Goal: Task Accomplishment & Management: Use online tool/utility

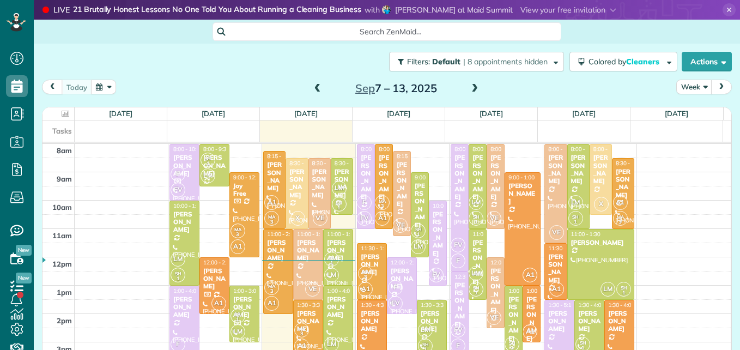
scroll to position [5, 5]
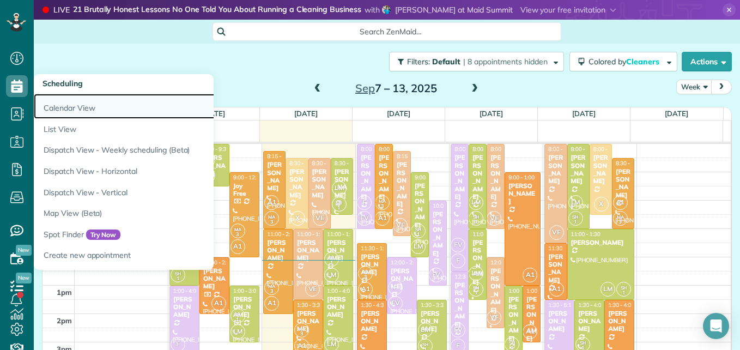
click at [58, 114] on link "Calendar View" at bounding box center [170, 106] width 272 height 25
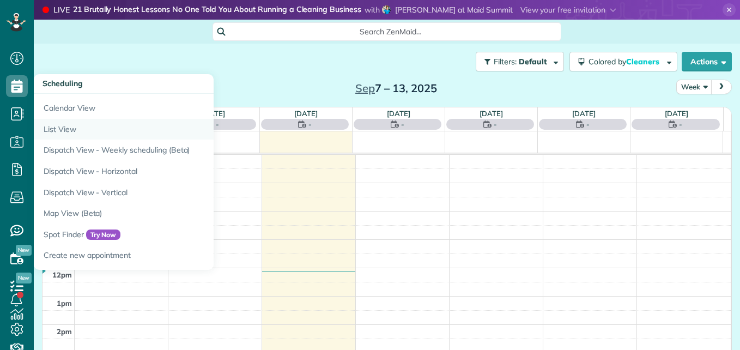
scroll to position [5, 5]
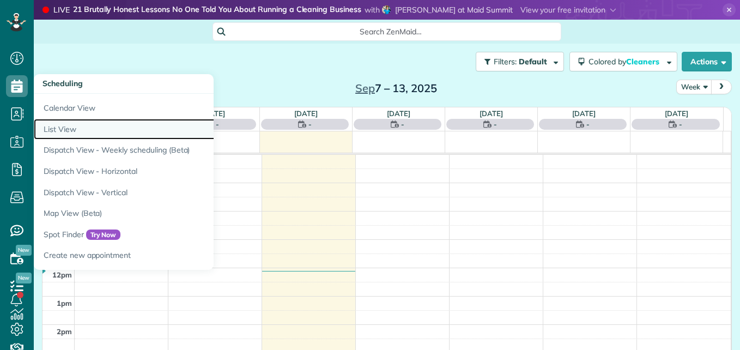
click at [47, 130] on link "List View" at bounding box center [170, 129] width 272 height 21
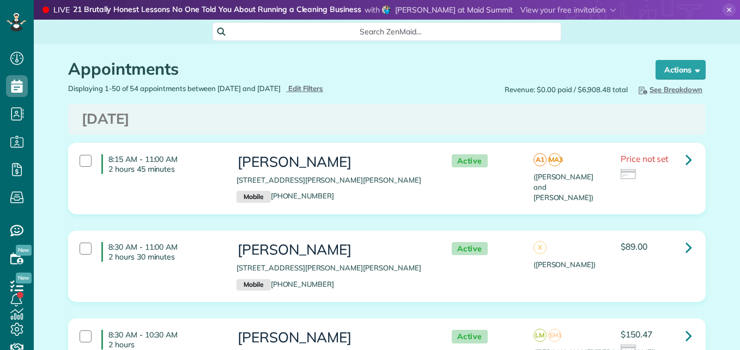
scroll to position [5, 5]
click at [335, 93] on div "Displaying 1-50 of 54 appointments between 09/09/2025 and 09/16/2025 Hide Filte…" at bounding box center [223, 88] width 327 height 10
click at [324, 89] on span "Edit Filters" at bounding box center [305, 88] width 35 height 9
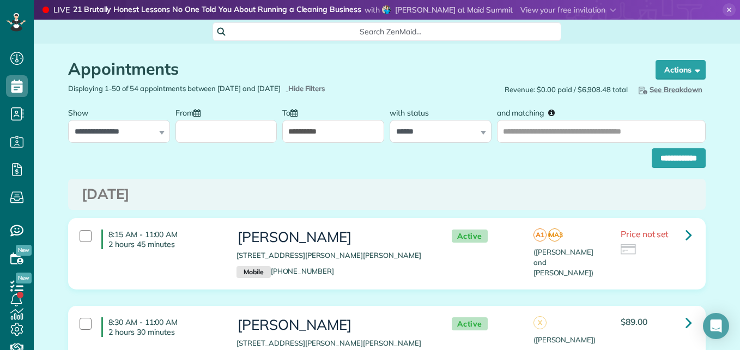
click at [223, 137] on input "From" at bounding box center [226, 131] width 102 height 23
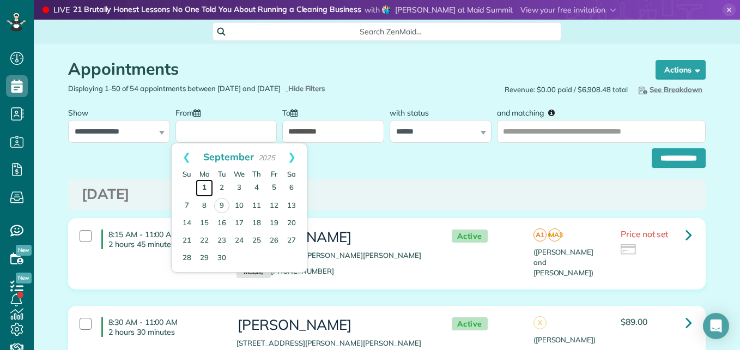
click at [209, 181] on link "1" at bounding box center [204, 187] width 17 height 17
type input "**********"
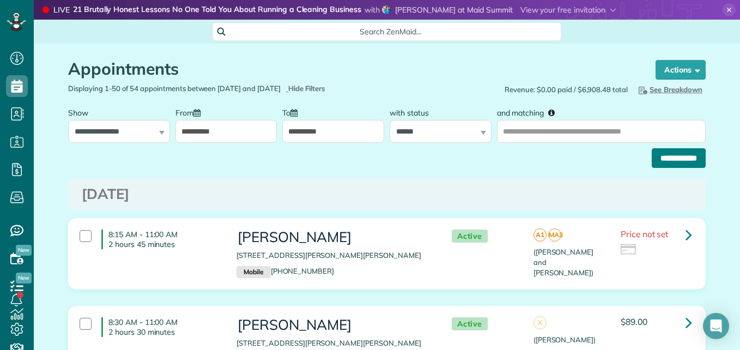
click at [678, 159] on input "**********" at bounding box center [679, 158] width 54 height 20
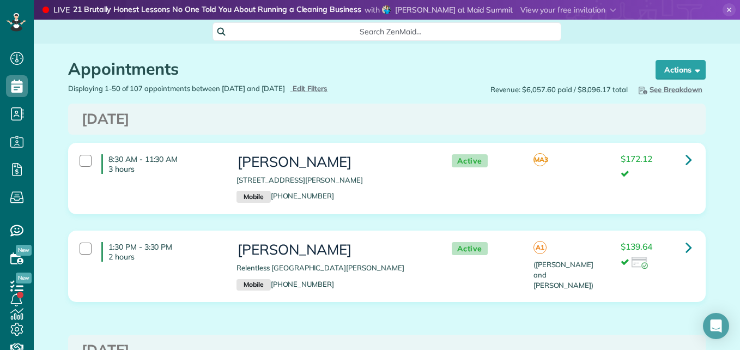
scroll to position [5, 5]
click at [690, 86] on span "See Breakdown" at bounding box center [670, 89] width 66 height 9
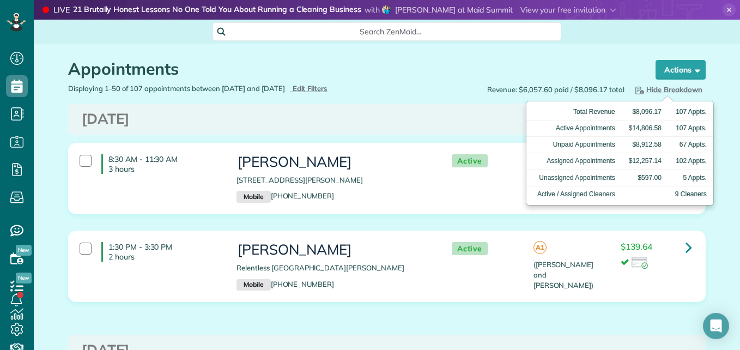
click at [323, 93] on div "Displaying 1-50 of 107 appointments between 09/01/2025 and 09/16/2025 Hide Filt…" at bounding box center [223, 88] width 327 height 10
click at [323, 92] on span "Edit Filters" at bounding box center [310, 88] width 35 height 9
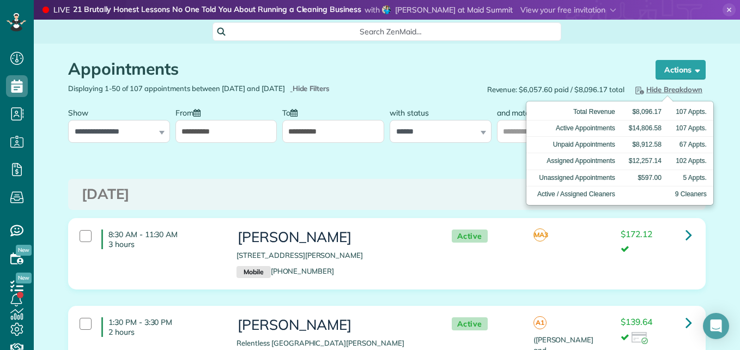
click at [675, 91] on span "Hide Breakdown" at bounding box center [667, 89] width 69 height 9
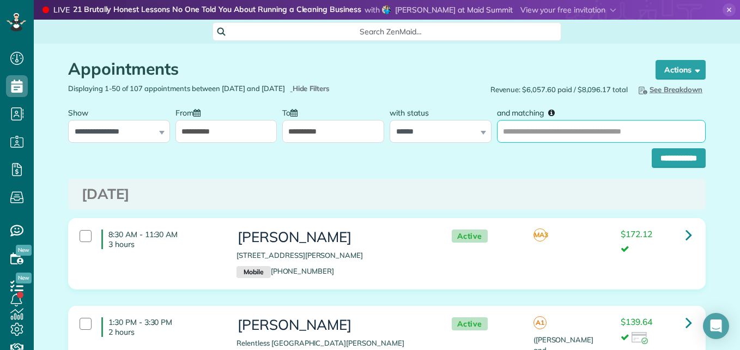
click at [593, 129] on input "and matching" at bounding box center [601, 131] width 209 height 23
type input "*********"
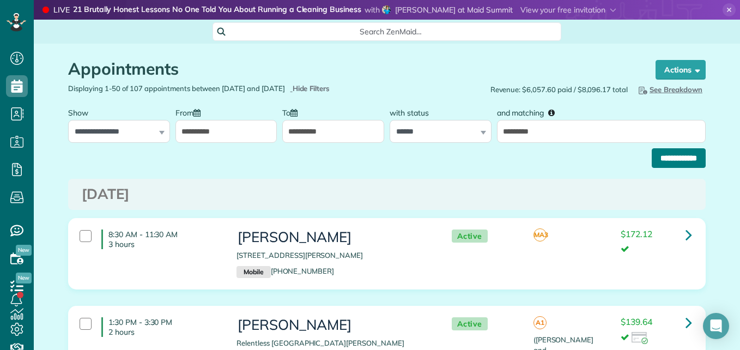
click at [683, 153] on input "**********" at bounding box center [679, 158] width 54 height 20
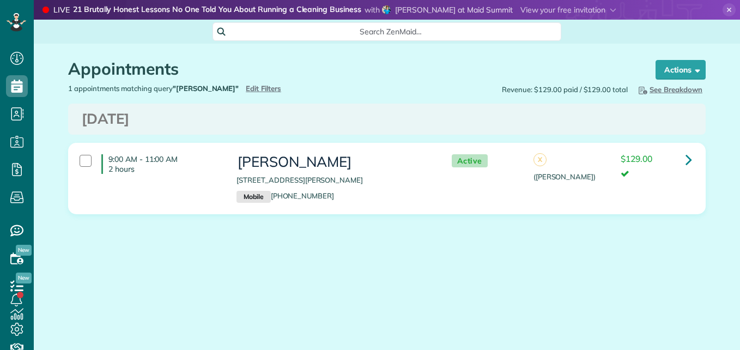
scroll to position [5, 5]
click at [246, 86] on span "Edit Filters" at bounding box center [263, 88] width 35 height 9
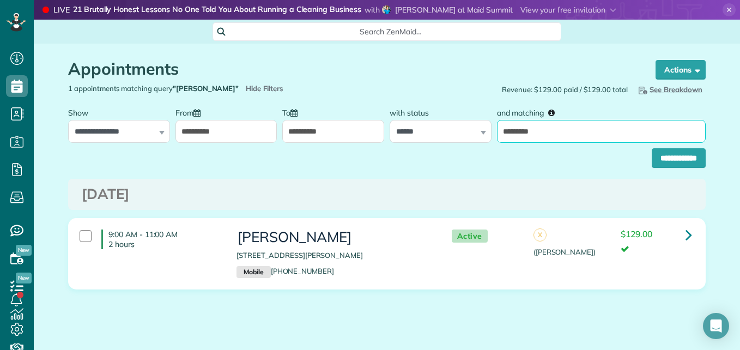
drag, startPoint x: 589, startPoint y: 137, endPoint x: 422, endPoint y: 152, distance: 167.5
click at [436, 150] on form "**********" at bounding box center [387, 135] width 638 height 66
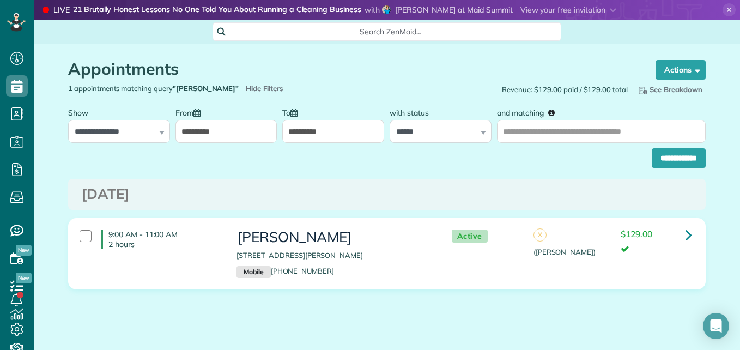
click at [632, 164] on div "**********" at bounding box center [387, 155] width 638 height 25
click at [678, 150] on input "**********" at bounding box center [679, 158] width 54 height 20
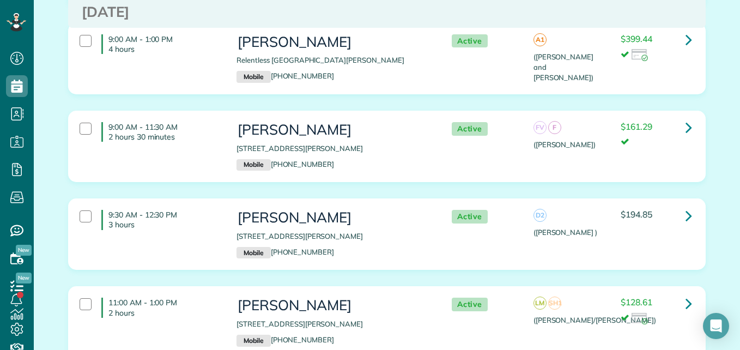
scroll to position [2731, 0]
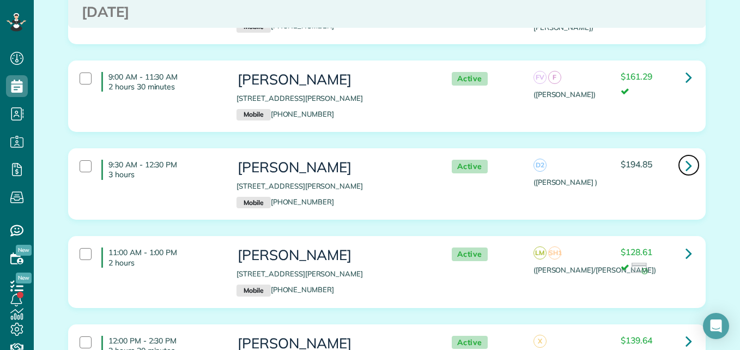
click at [690, 154] on link at bounding box center [689, 165] width 22 height 22
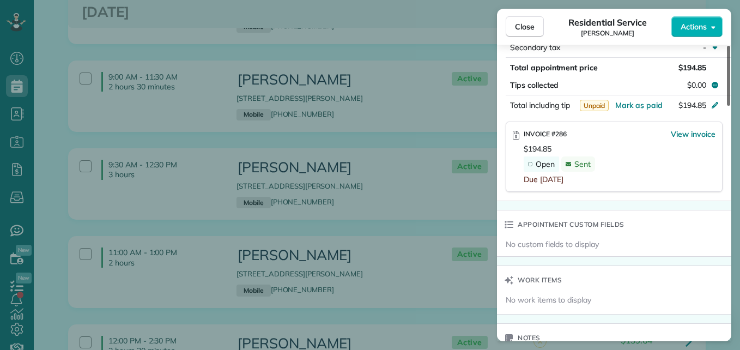
drag, startPoint x: 727, startPoint y: 102, endPoint x: 725, endPoint y: 232, distance: 129.7
click at [727, 106] on div at bounding box center [728, 76] width 3 height 60
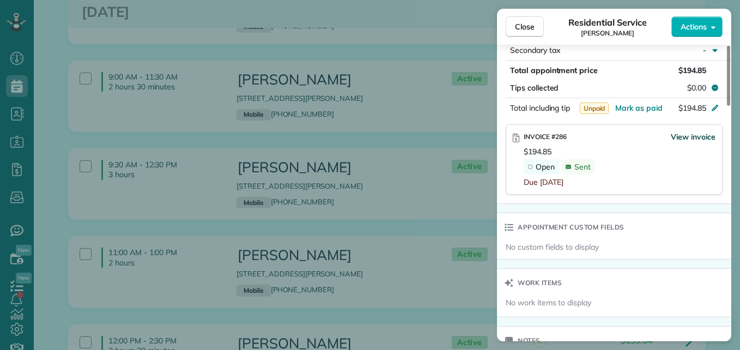
click at [683, 136] on span "View invoice" at bounding box center [693, 136] width 45 height 11
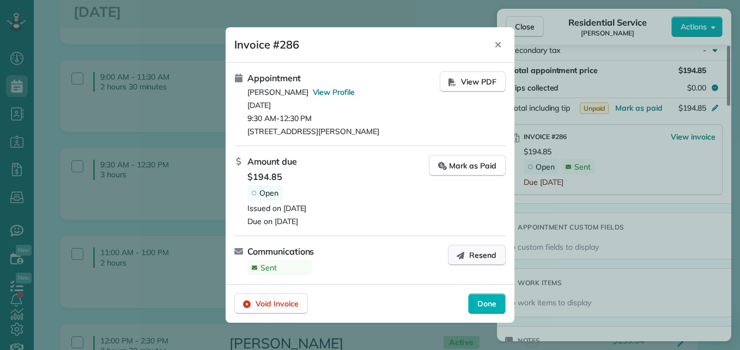
click at [481, 258] on span "Resend" at bounding box center [482, 255] width 27 height 11
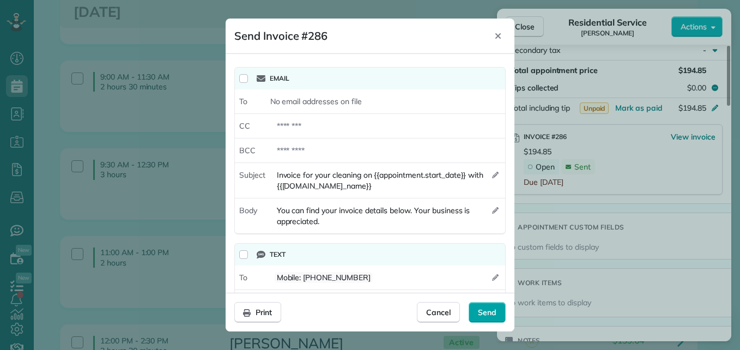
click at [486, 312] on span "Send" at bounding box center [487, 312] width 19 height 11
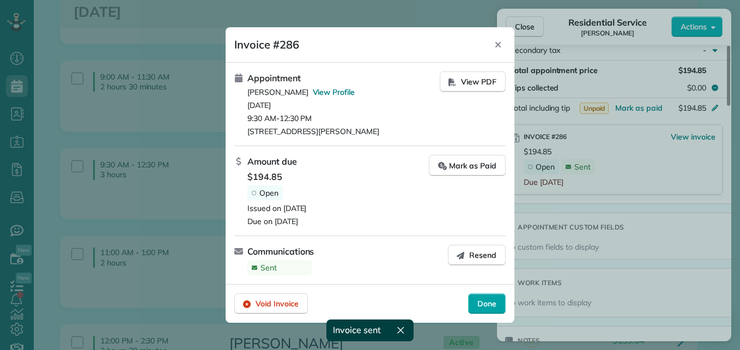
click at [484, 306] on span "Done" at bounding box center [486, 303] width 19 height 11
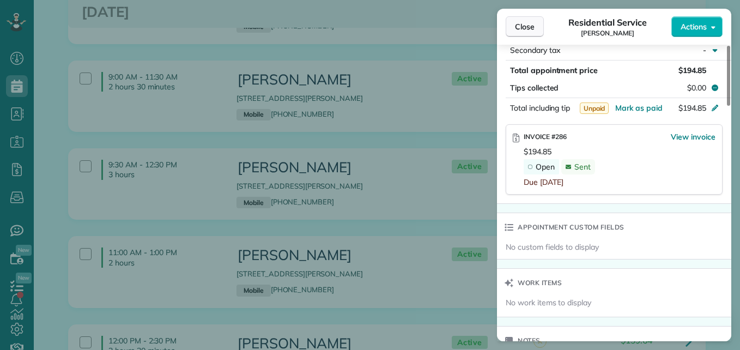
click at [526, 32] on button "Close" at bounding box center [525, 26] width 38 height 21
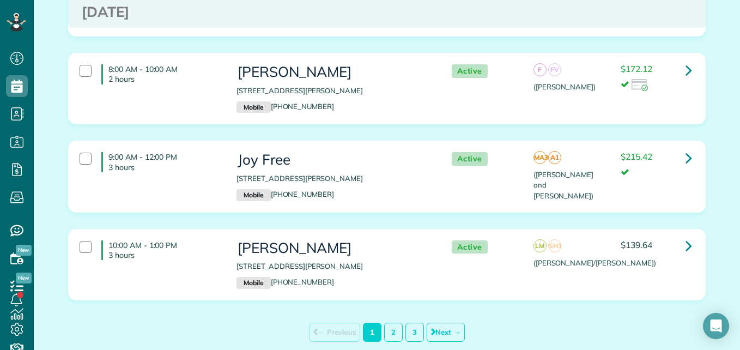
scroll to position [4627, 0]
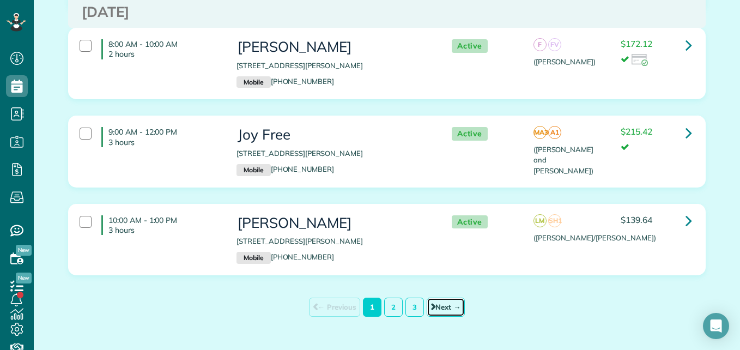
click at [448, 298] on link "Next →" at bounding box center [446, 307] width 38 height 19
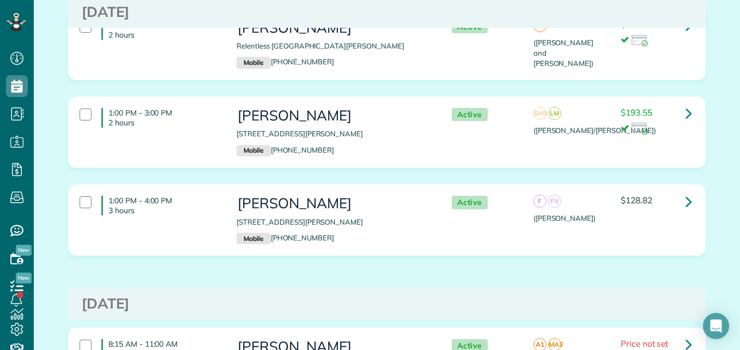
scroll to position [151, 0]
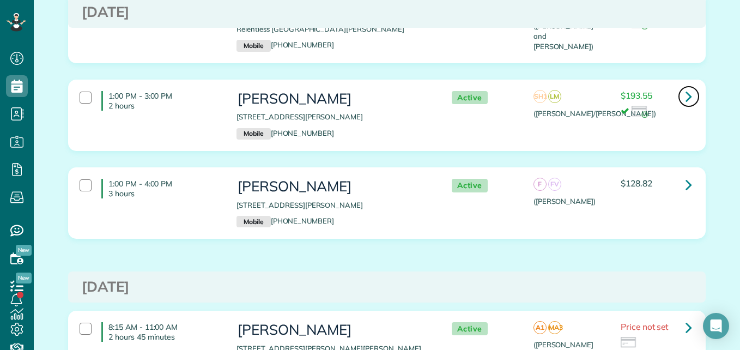
click at [687, 98] on icon at bounding box center [689, 96] width 7 height 19
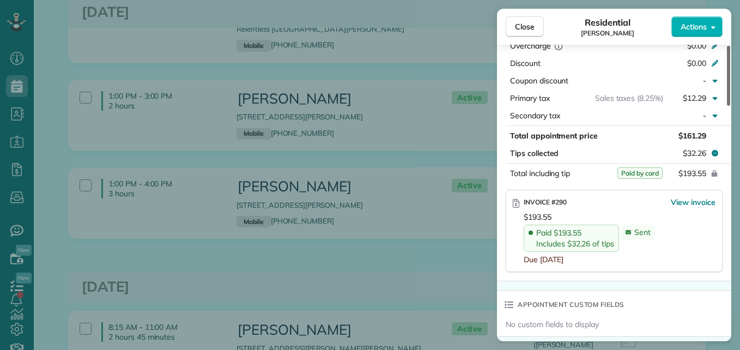
scroll to position [606, 0]
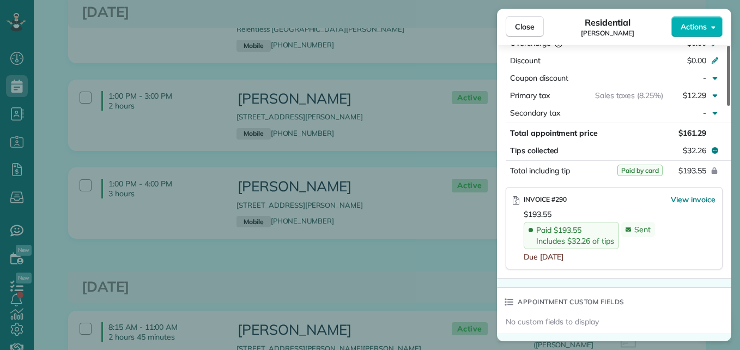
drag, startPoint x: 732, startPoint y: 105, endPoint x: 724, endPoint y: 207, distance: 101.6
click at [727, 106] on div at bounding box center [728, 76] width 3 height 60
click at [522, 28] on span "Close" at bounding box center [525, 26] width 20 height 11
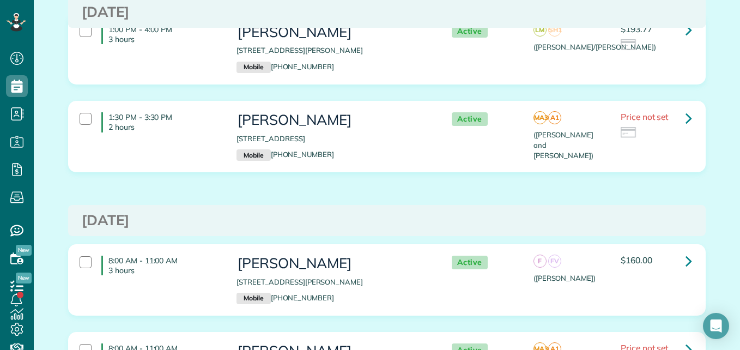
scroll to position [1115, 0]
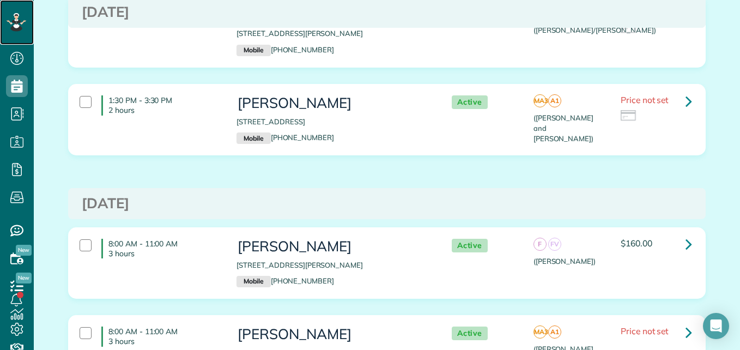
click at [13, 21] on rect at bounding box center [12, 21] width 3 height 3
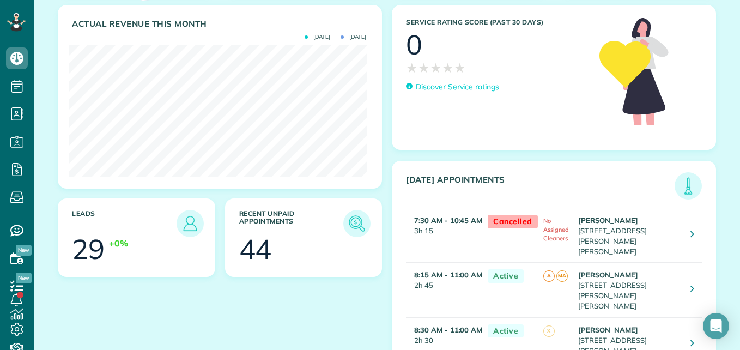
scroll to position [146, 0]
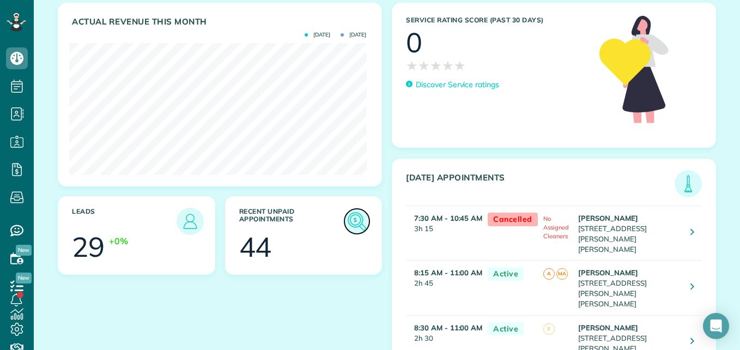
click at [355, 213] on img at bounding box center [356, 221] width 25 height 25
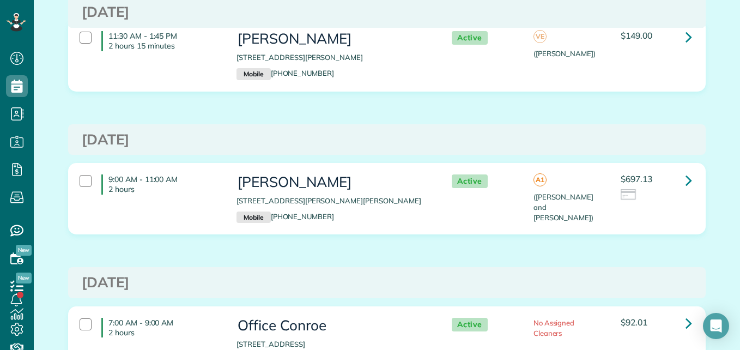
scroll to position [1586, 0]
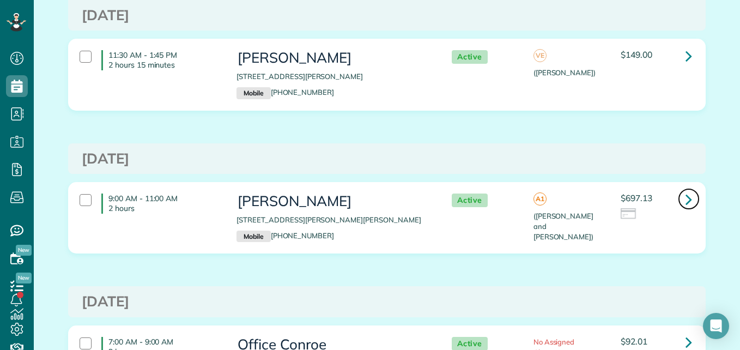
click at [688, 199] on link at bounding box center [689, 199] width 22 height 22
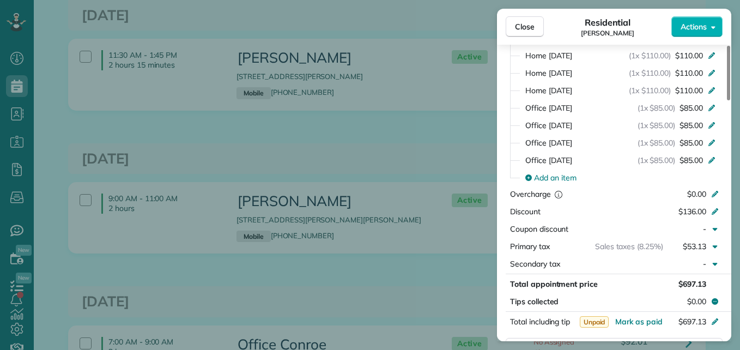
scroll to position [562, 0]
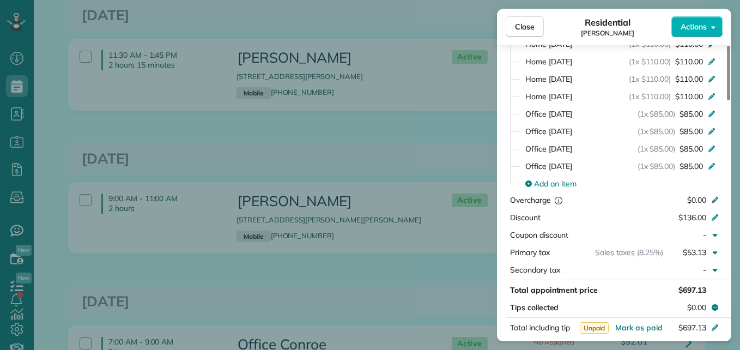
drag, startPoint x: 729, startPoint y: 89, endPoint x: 733, endPoint y: 192, distance: 103.6
click at [730, 100] on div at bounding box center [728, 73] width 3 height 54
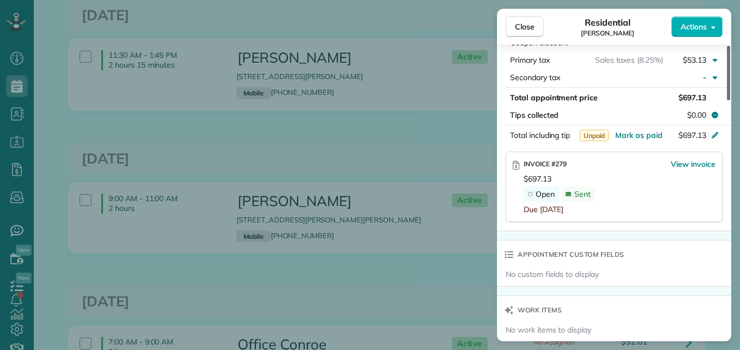
scroll to position [764, 0]
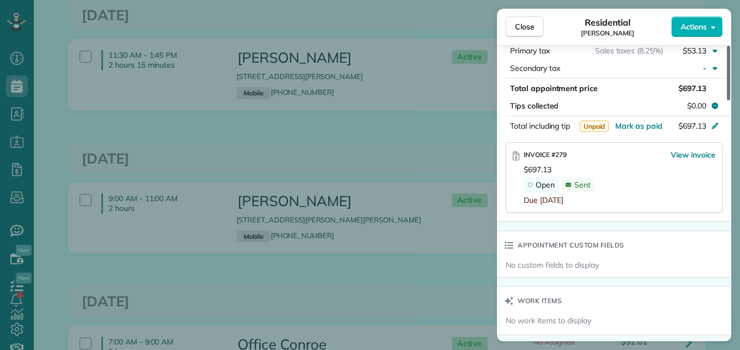
drag, startPoint x: 729, startPoint y: 189, endPoint x: 738, endPoint y: 226, distance: 38.3
click at [730, 100] on div at bounding box center [728, 73] width 3 height 54
click at [530, 27] on span "Close" at bounding box center [525, 26] width 20 height 11
